Goal: Task Accomplishment & Management: Use online tool/utility

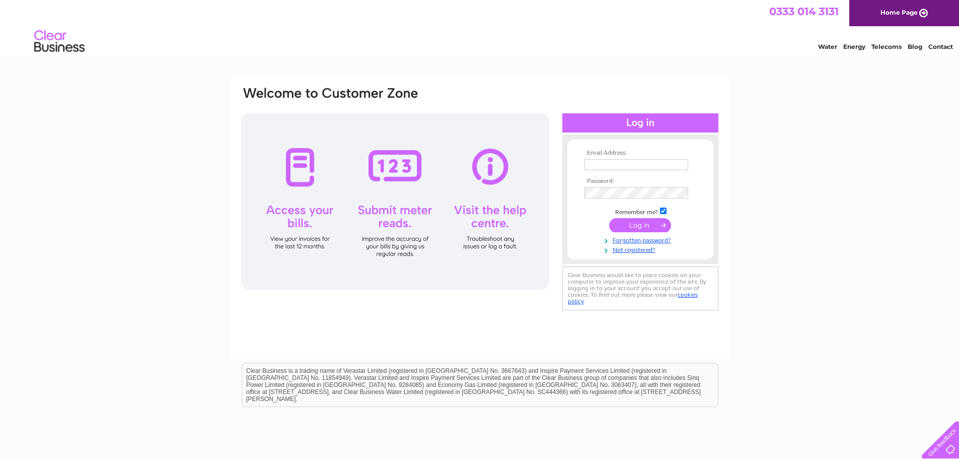
click at [645, 161] on input "text" at bounding box center [637, 164] width 104 height 11
type input "aurelia.peddie@abports.co.uk"
click at [642, 225] on input "submit" at bounding box center [640, 225] width 62 height 14
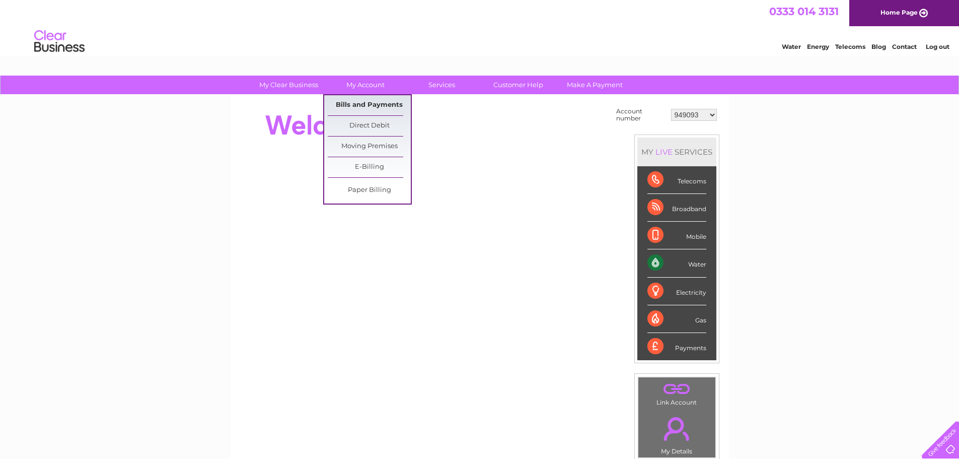
click at [364, 100] on link "Bills and Payments" at bounding box center [369, 105] width 83 height 20
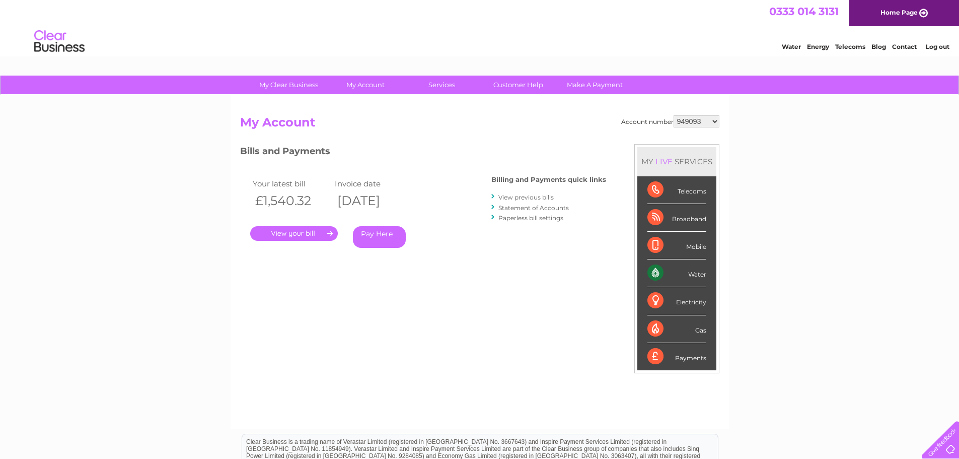
click at [303, 236] on link "." at bounding box center [294, 233] width 88 height 15
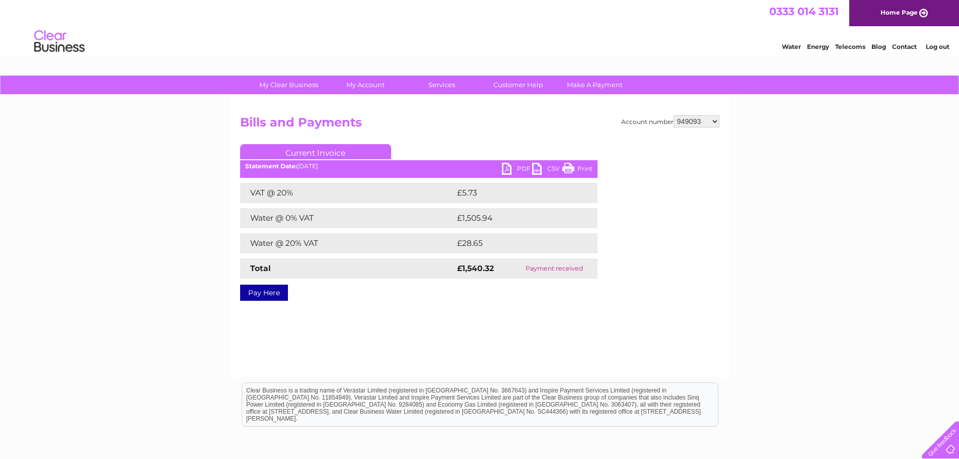
click at [520, 166] on link "PDF" at bounding box center [517, 170] width 30 height 15
click at [715, 122] on select "949093 30270651 30270654" at bounding box center [697, 121] width 46 height 12
select select "30270651"
click at [674, 115] on select "949093 30270651 30270654" at bounding box center [697, 121] width 46 height 12
click at [525, 167] on link "PDF" at bounding box center [517, 170] width 30 height 15
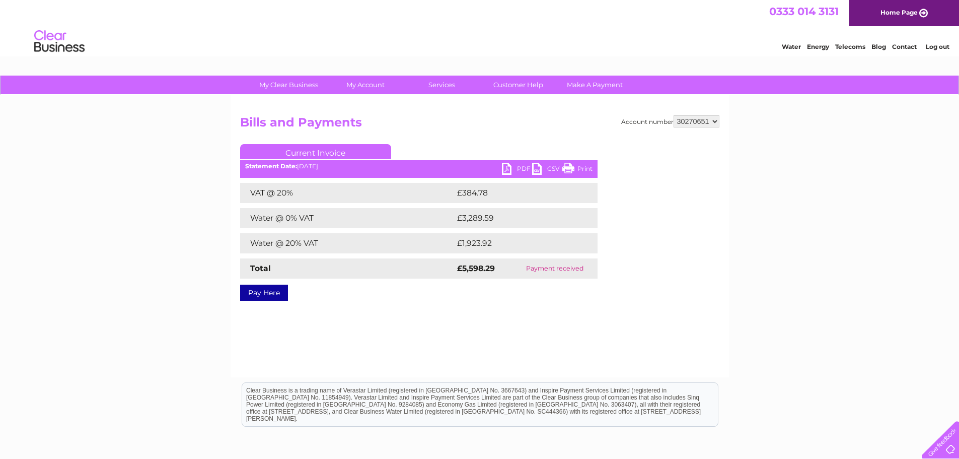
click at [718, 120] on select "949093 30270651 30270654" at bounding box center [697, 121] width 46 height 12
select select "30270654"
click at [674, 115] on select "949093 30270651 30270654" at bounding box center [697, 121] width 46 height 12
click at [514, 166] on link "PDF" at bounding box center [517, 170] width 30 height 15
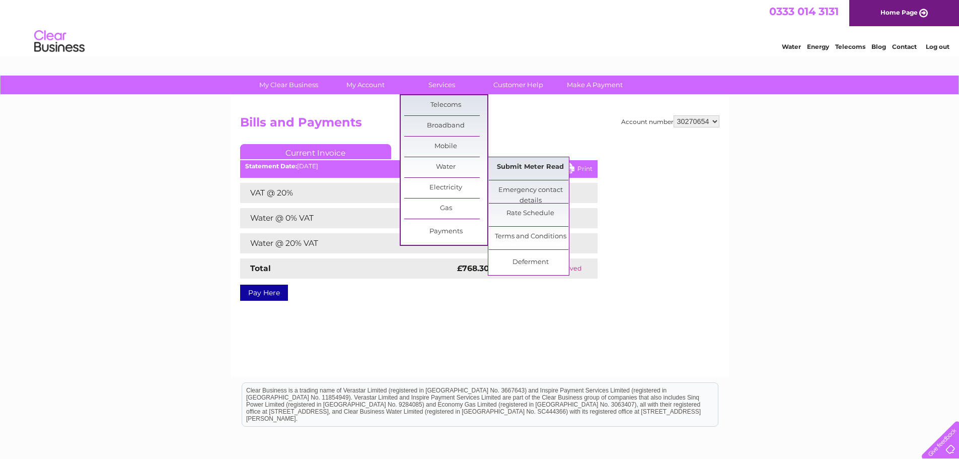
click at [515, 164] on link "Submit Meter Read" at bounding box center [530, 167] width 83 height 20
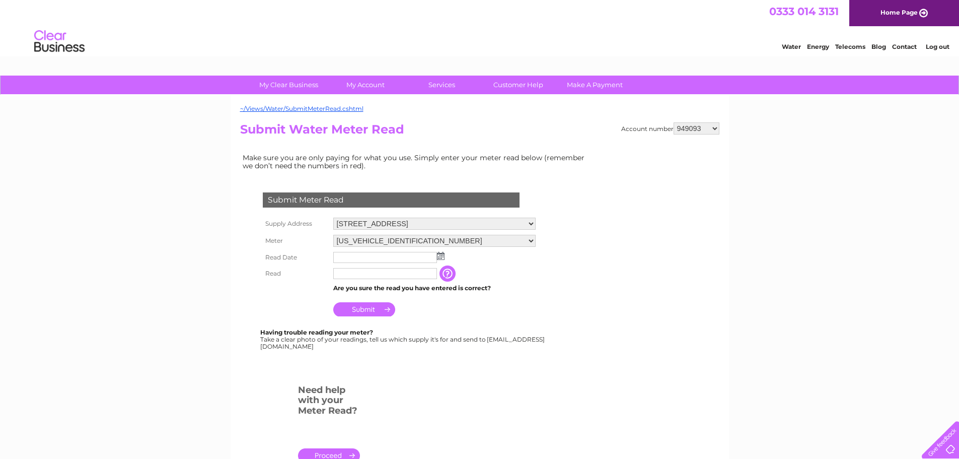
click at [716, 127] on select "949093 30270651 30270654" at bounding box center [697, 128] width 46 height 12
select select "30270654"
click at [674, 122] on select "949093 30270651 30270654" at bounding box center [697, 128] width 46 height 12
click at [441, 256] on img at bounding box center [441, 256] width 8 height 8
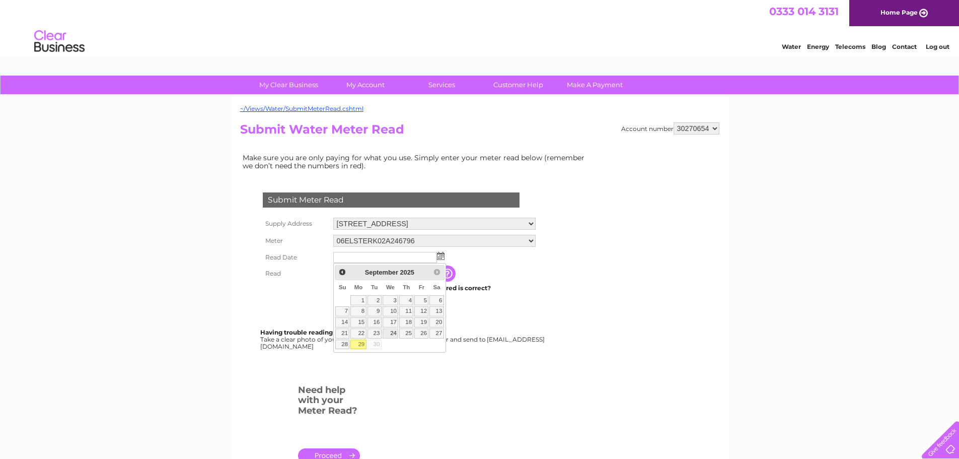
click at [389, 334] on link "24" at bounding box center [391, 333] width 16 height 10
type input "2025/09/24"
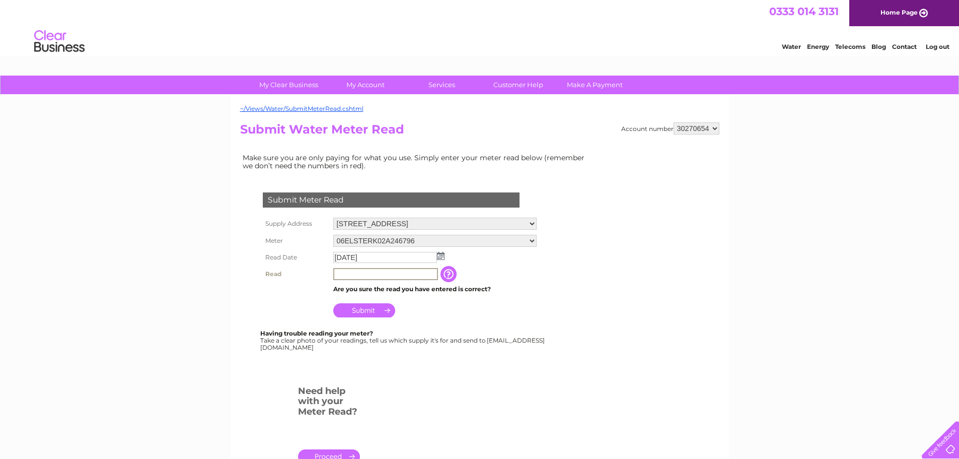
click at [384, 275] on input "text" at bounding box center [385, 274] width 105 height 12
type input "62116"
click at [377, 310] on input "Submit" at bounding box center [364, 309] width 62 height 14
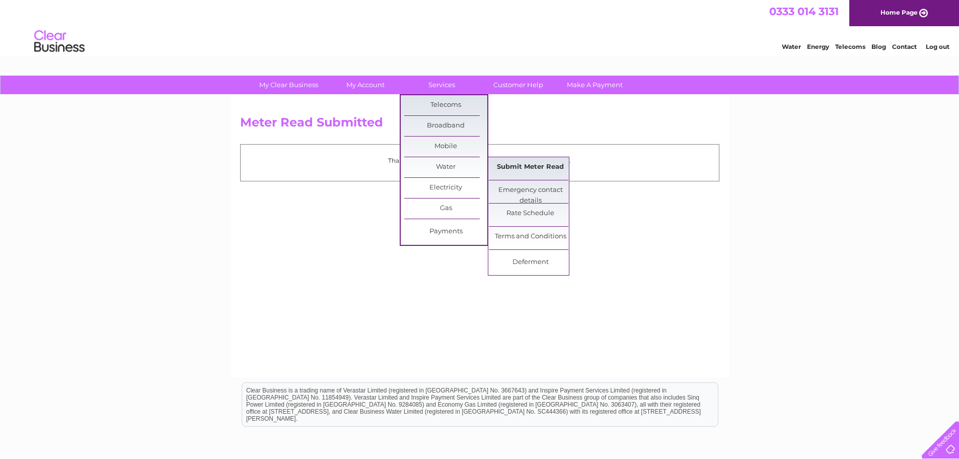
click at [510, 165] on link "Submit Meter Read" at bounding box center [530, 167] width 83 height 20
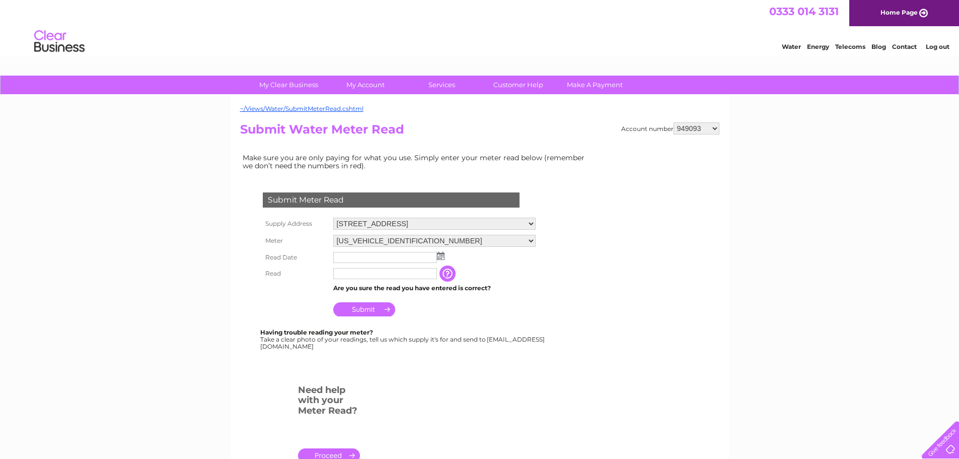
click at [718, 126] on select "949093 30270651 30270654" at bounding box center [697, 128] width 46 height 12
select select "30270654"
click at [674, 122] on select "949093 30270651 30270654" at bounding box center [697, 128] width 46 height 12
click at [530, 242] on select "06ELSTERK02A246796 08ELSTER-XK03W022846" at bounding box center [434, 241] width 202 height 13
select select "312861"
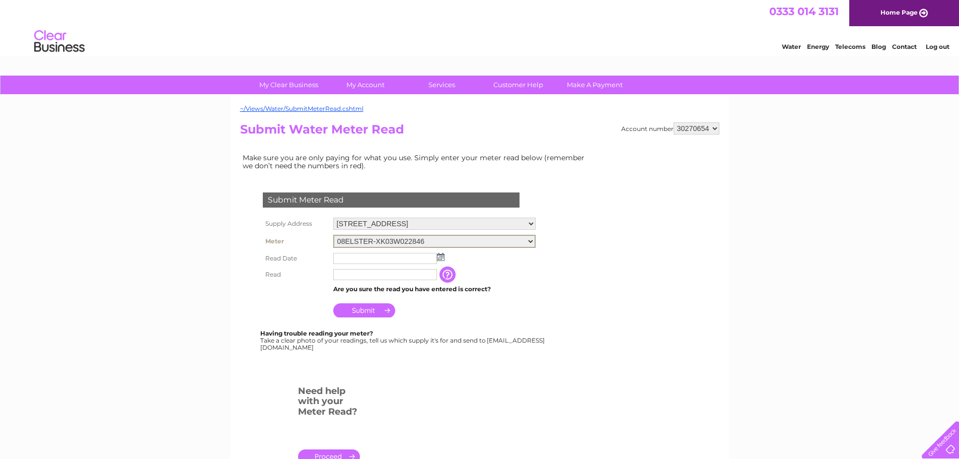
click at [333, 235] on select "06ELSTERK02A246796 08ELSTER-XK03W022846" at bounding box center [434, 241] width 202 height 13
click at [440, 259] on img at bounding box center [441, 257] width 8 height 8
click at [424, 259] on input "text" at bounding box center [385, 257] width 104 height 11
click at [442, 254] on img at bounding box center [441, 256] width 8 height 8
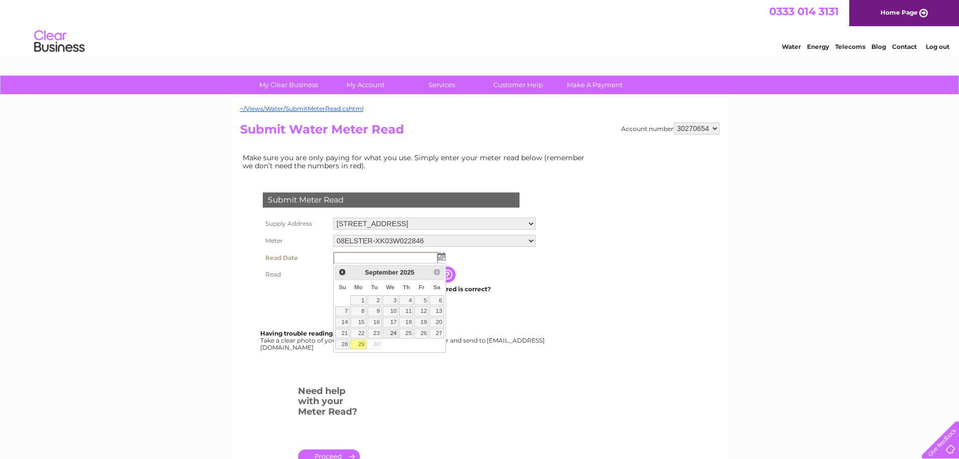
click at [393, 331] on link "24" at bounding box center [391, 333] width 16 height 10
type input "[DATE]"
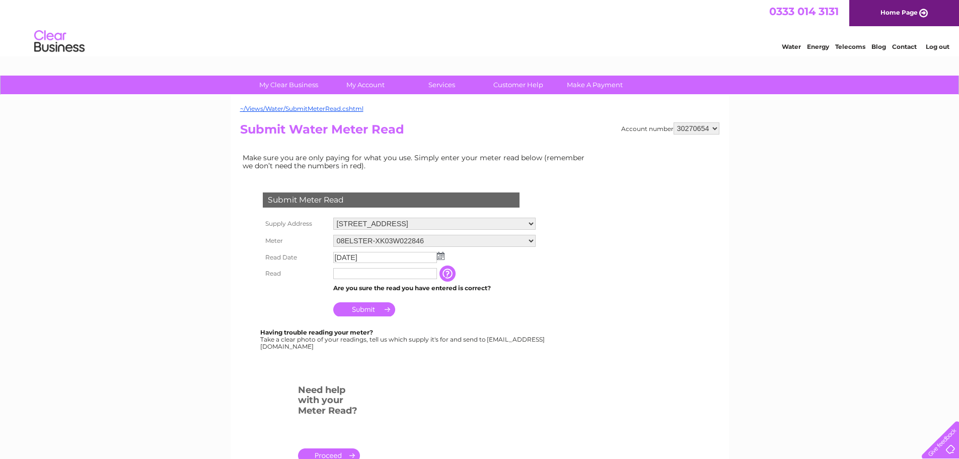
click at [376, 274] on input "text" at bounding box center [385, 273] width 104 height 11
type input "264862"
click at [371, 313] on input "Submit" at bounding box center [364, 310] width 62 height 14
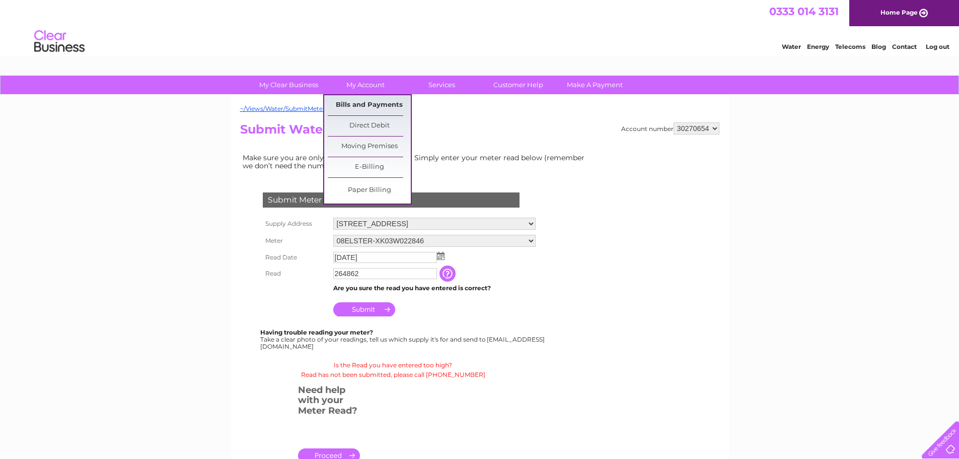
click at [365, 102] on link "Bills and Payments" at bounding box center [369, 105] width 83 height 20
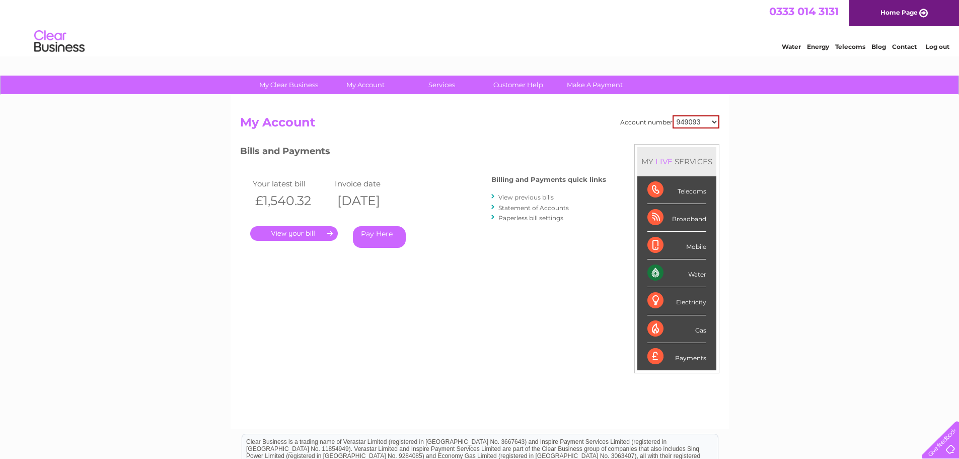
click at [715, 124] on select "949093 30270651 30270654" at bounding box center [696, 121] width 47 height 13
select select "30270654"
click at [673, 115] on select "949093 30270651 30270654" at bounding box center [696, 121] width 47 height 13
click at [276, 235] on link "." at bounding box center [294, 233] width 88 height 15
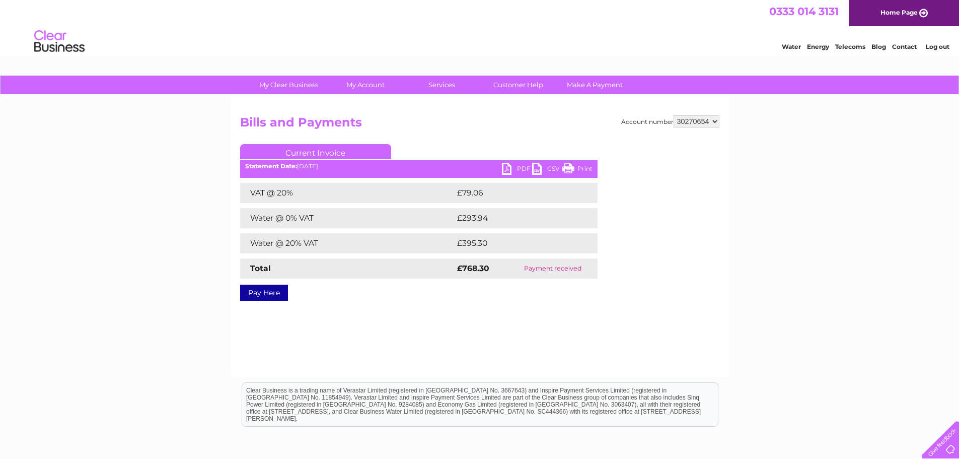
click at [516, 164] on link "PDF" at bounding box center [517, 170] width 30 height 15
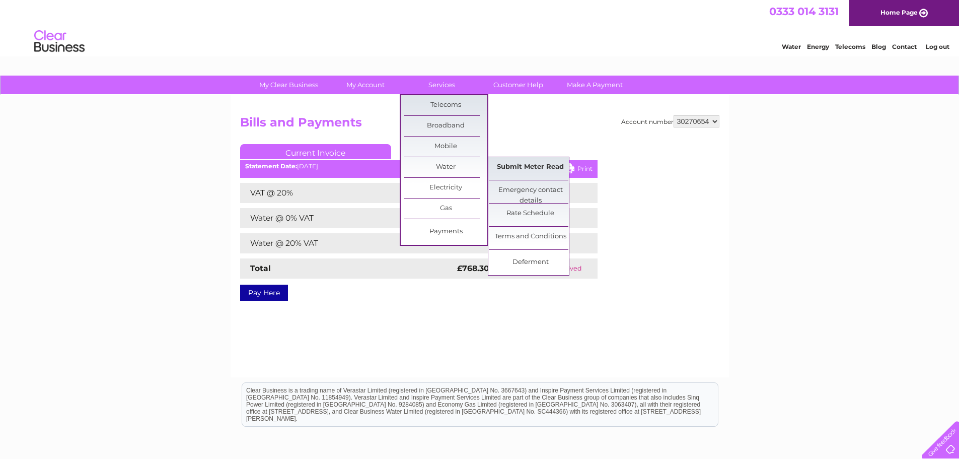
click at [506, 166] on link "Submit Meter Read" at bounding box center [530, 167] width 83 height 20
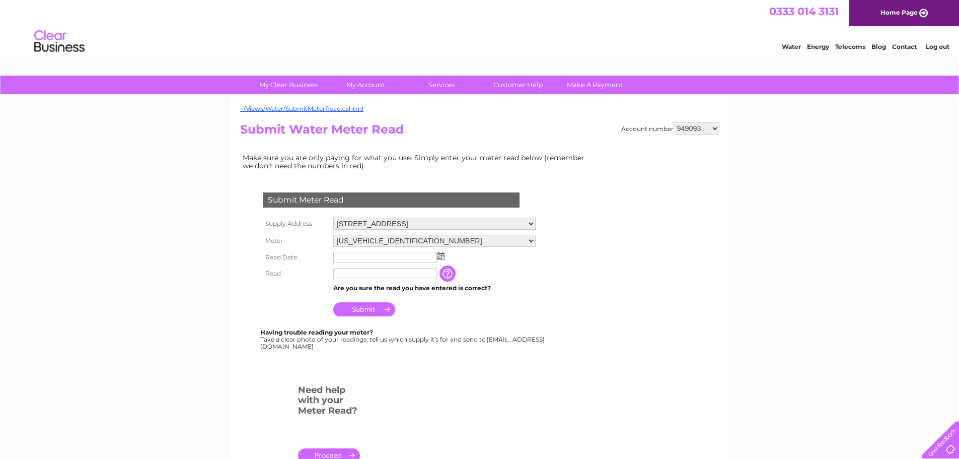
click at [716, 128] on select "949093 30270651 30270654" at bounding box center [697, 128] width 46 height 12
select select "30270654"
click at [674, 122] on select "949093 30270651 30270654" at bounding box center [697, 128] width 46 height 12
click at [529, 240] on select "06ELSTERK02A246796 08ELSTER-XK03W022846" at bounding box center [434, 241] width 202 height 12
select select "312861"
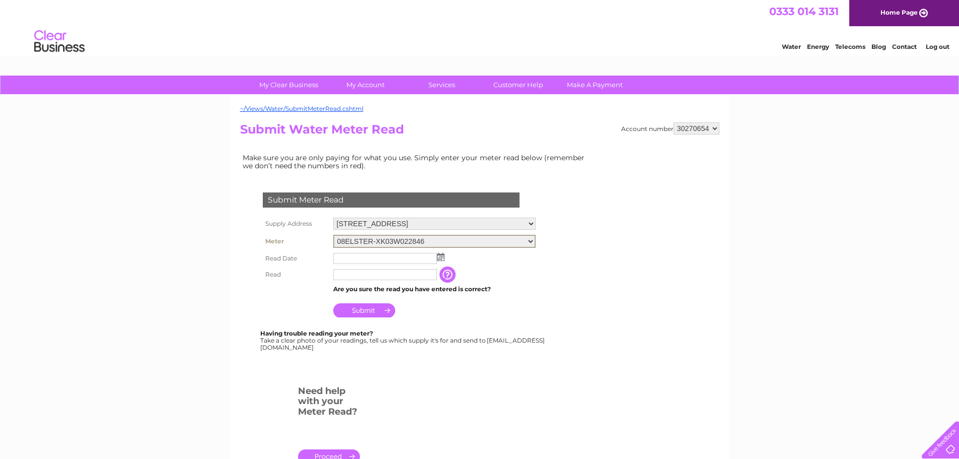
click at [333, 235] on select "06ELSTERK02A246796 08ELSTER-XK03W022846" at bounding box center [434, 241] width 202 height 13
click at [422, 258] on input "text" at bounding box center [385, 258] width 104 height 11
click at [443, 257] on img at bounding box center [441, 256] width 8 height 8
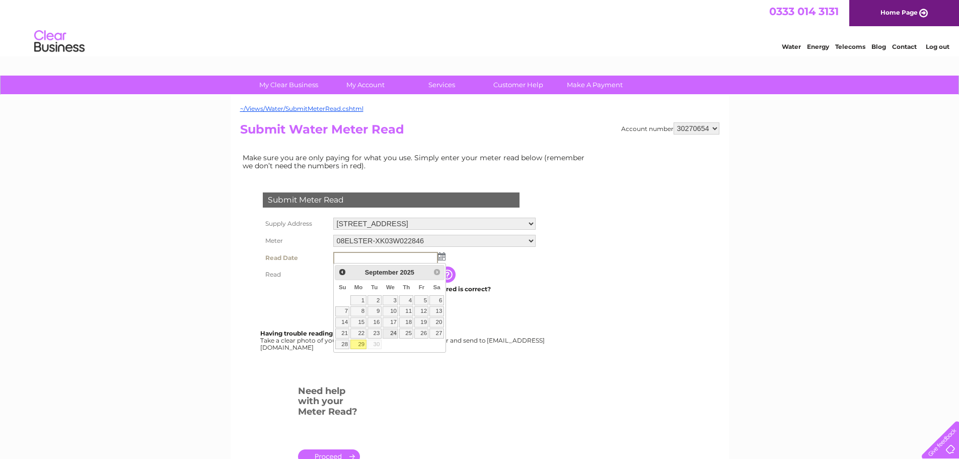
click at [394, 334] on link "24" at bounding box center [391, 333] width 16 height 10
type input "2025/09/24"
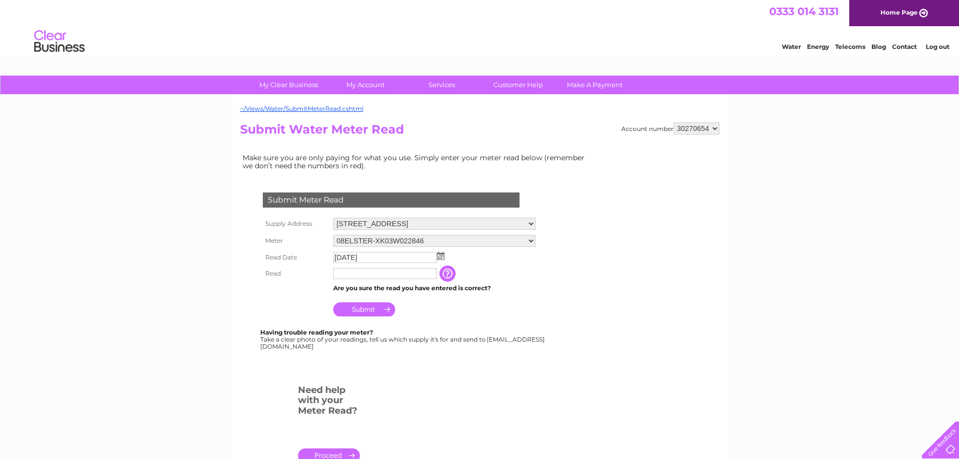
click at [376, 274] on input "text" at bounding box center [385, 273] width 104 height 11
type input "26486"
click at [352, 308] on input "Submit" at bounding box center [364, 310] width 62 height 14
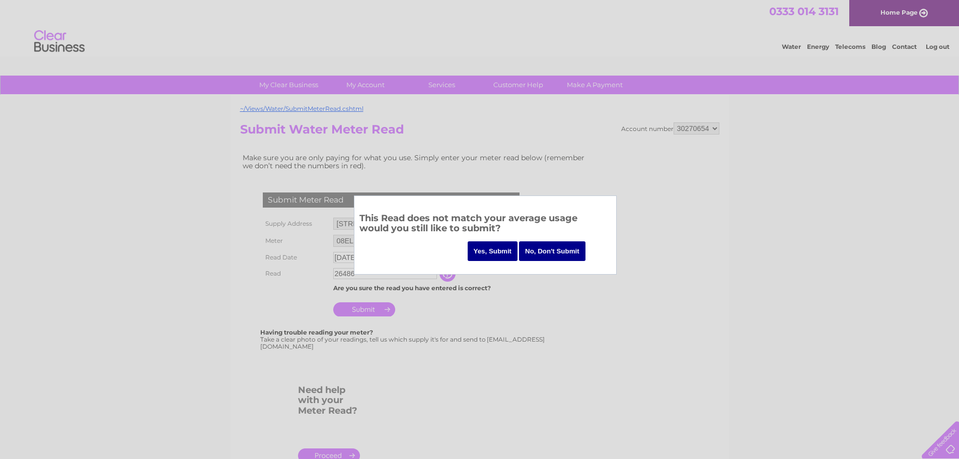
click at [493, 249] on input "Yes, Submit" at bounding box center [493, 251] width 50 height 20
